Goal: Navigation & Orientation: Find specific page/section

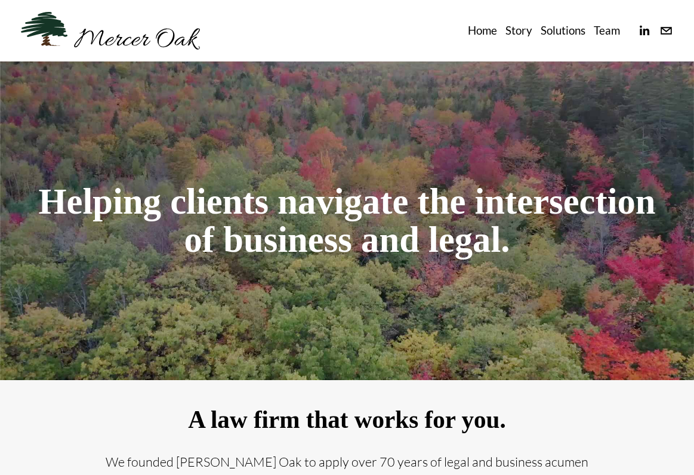
click at [605, 30] on link "Team" at bounding box center [606, 30] width 26 height 19
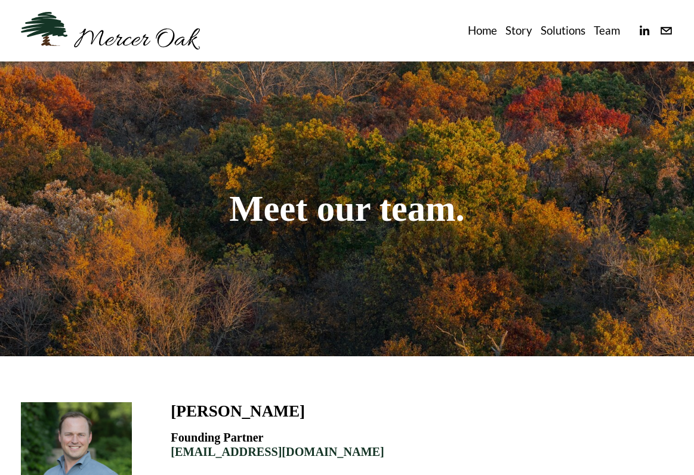
click at [489, 38] on link "Home" at bounding box center [482, 30] width 29 height 19
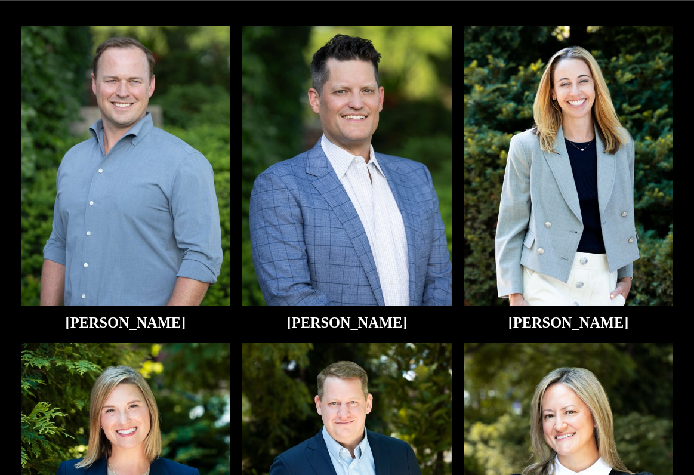
scroll to position [2277, 0]
